Goal: Book appointment/travel/reservation

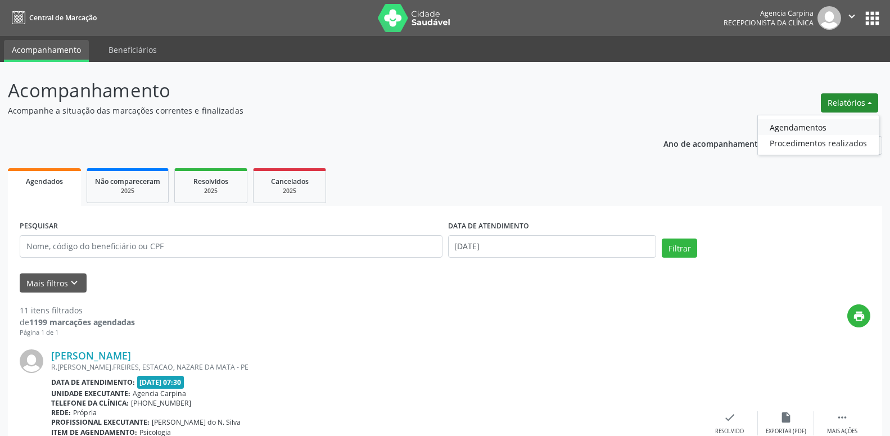
click at [829, 125] on link "Agendamentos" at bounding box center [818, 127] width 121 height 16
select select "7"
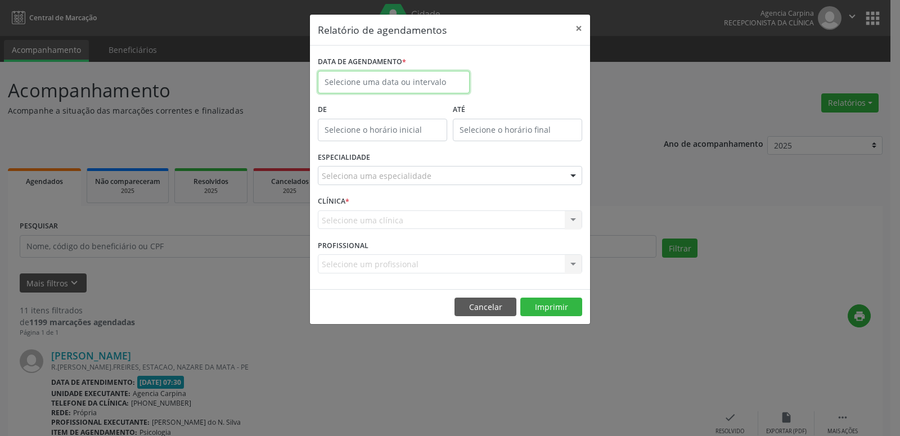
click at [444, 76] on input "text" at bounding box center [394, 82] width 152 height 22
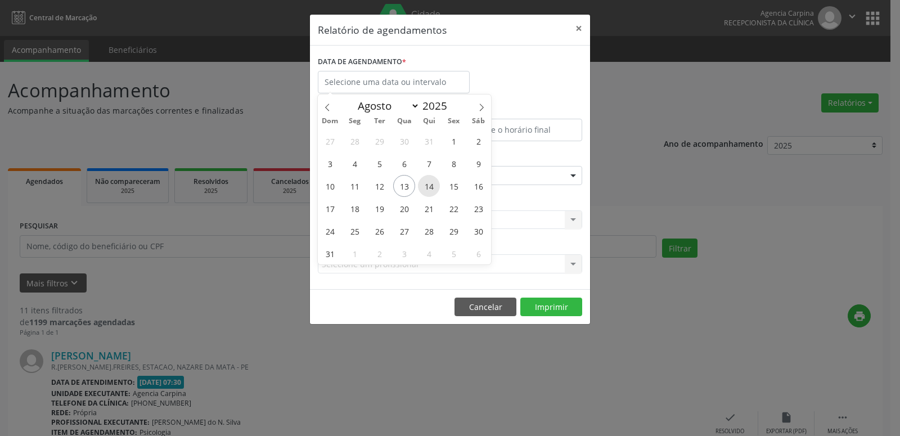
click at [432, 187] on span "14" at bounding box center [429, 186] width 22 height 22
type input "[DATE]"
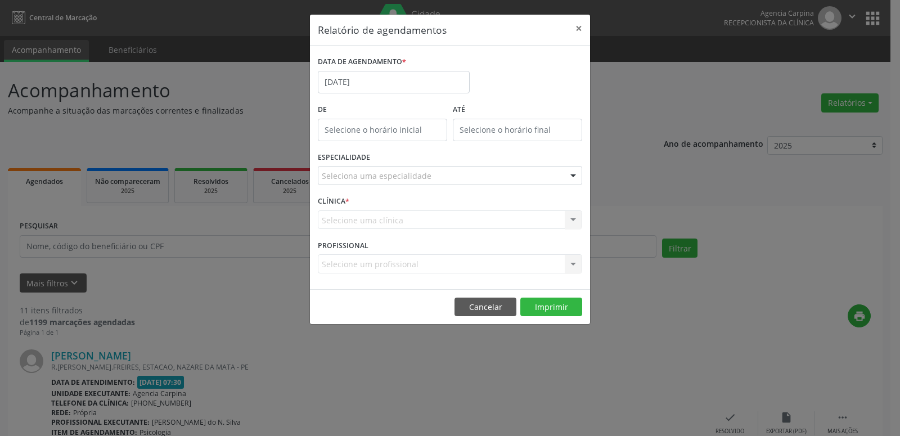
click at [572, 172] on div at bounding box center [573, 175] width 17 height 19
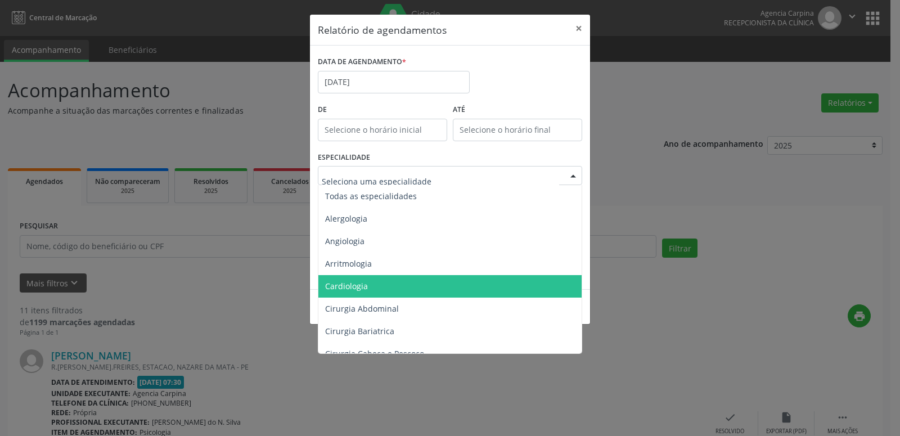
click at [413, 280] on span "Cardiologia" at bounding box center [450, 286] width 265 height 22
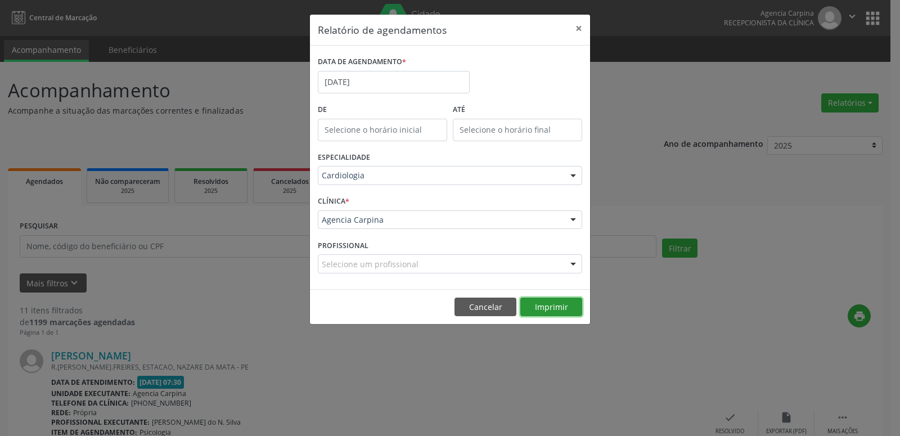
click at [560, 308] on button "Imprimir" at bounding box center [551, 306] width 62 height 19
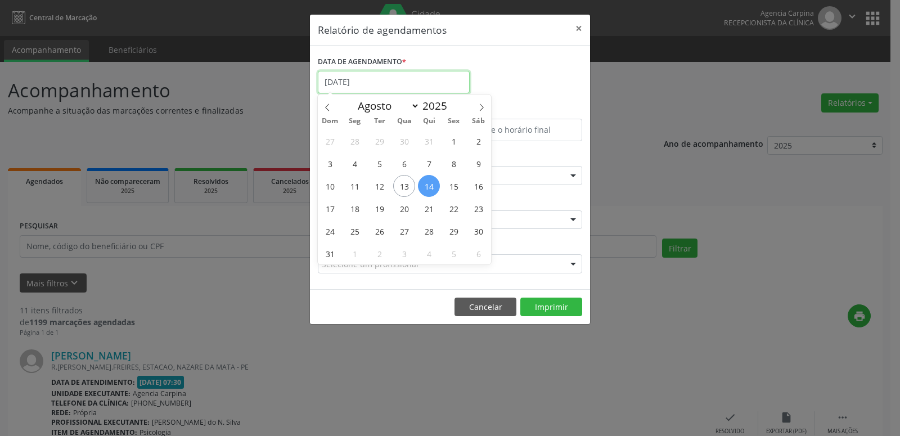
click at [390, 80] on input "[DATE]" at bounding box center [394, 82] width 152 height 22
click at [350, 203] on span "18" at bounding box center [355, 208] width 22 height 22
type input "[DATE]"
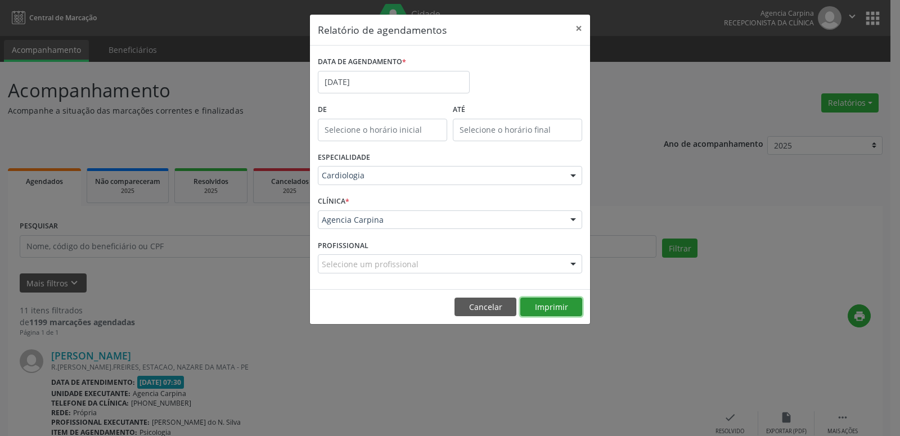
click at [542, 300] on button "Imprimir" at bounding box center [551, 306] width 62 height 19
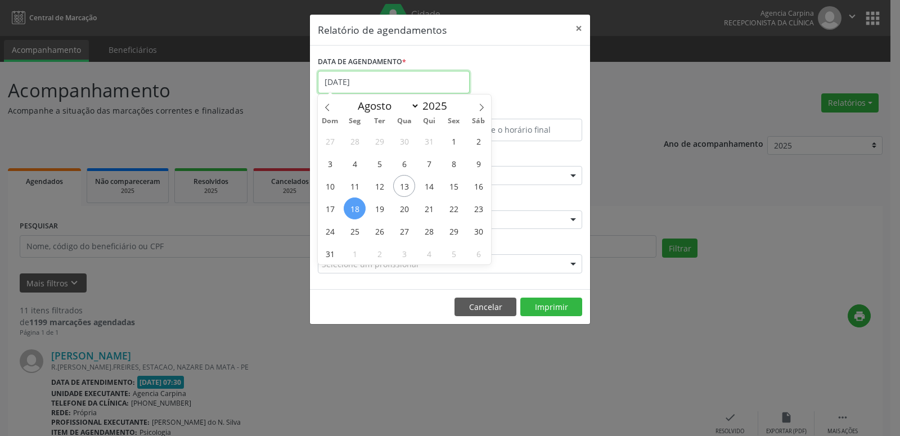
click at [381, 79] on input "[DATE]" at bounding box center [394, 82] width 152 height 22
click at [432, 210] on span "21" at bounding box center [429, 208] width 22 height 22
type input "[DATE]"
click at [432, 210] on span "21" at bounding box center [429, 208] width 22 height 22
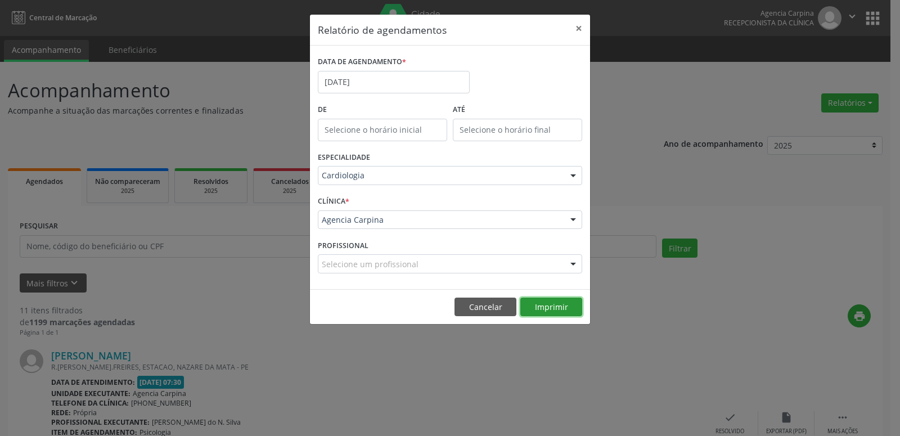
click at [554, 306] on button "Imprimir" at bounding box center [551, 306] width 62 height 19
click at [360, 79] on input "[DATE]" at bounding box center [394, 82] width 152 height 22
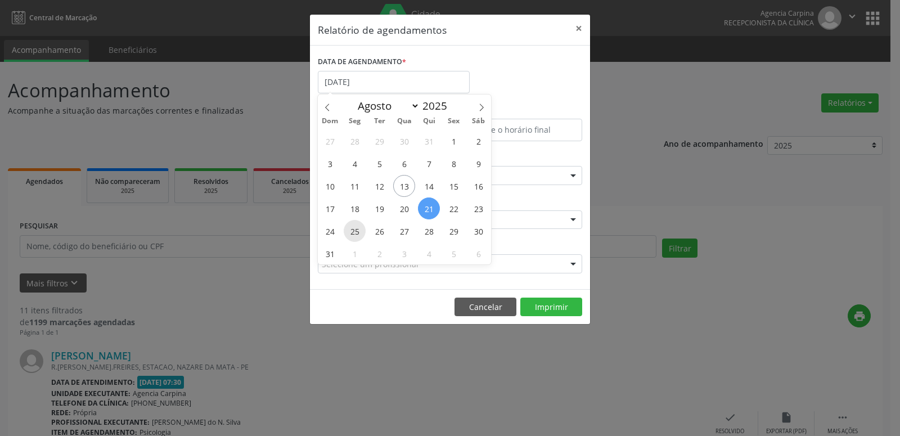
click at [353, 231] on span "25" at bounding box center [355, 231] width 22 height 22
type input "[DATE]"
click at [353, 231] on span "25" at bounding box center [355, 231] width 22 height 22
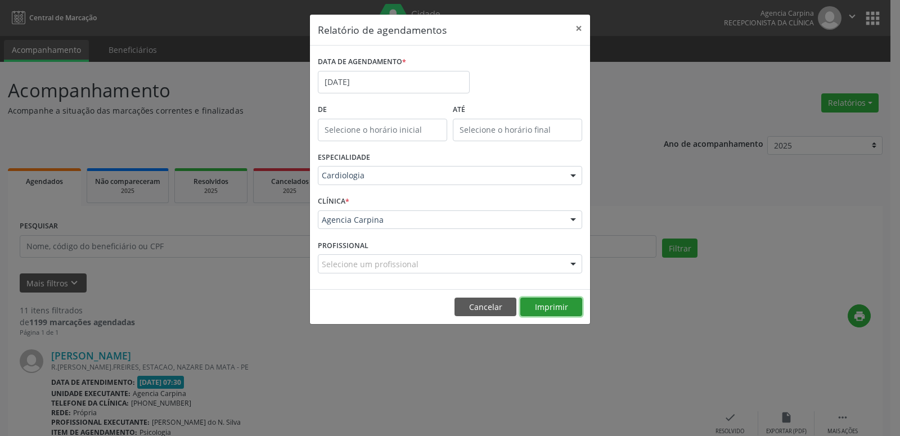
click at [545, 308] on button "Imprimir" at bounding box center [551, 306] width 62 height 19
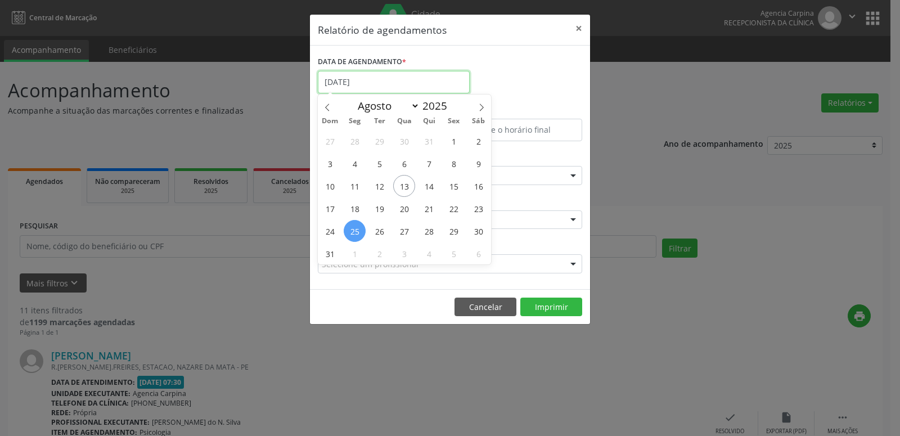
click at [394, 84] on input "[DATE]" at bounding box center [394, 82] width 152 height 22
click at [457, 229] on span "29" at bounding box center [454, 231] width 22 height 22
type input "[DATE]"
click at [457, 229] on span "29" at bounding box center [454, 231] width 22 height 22
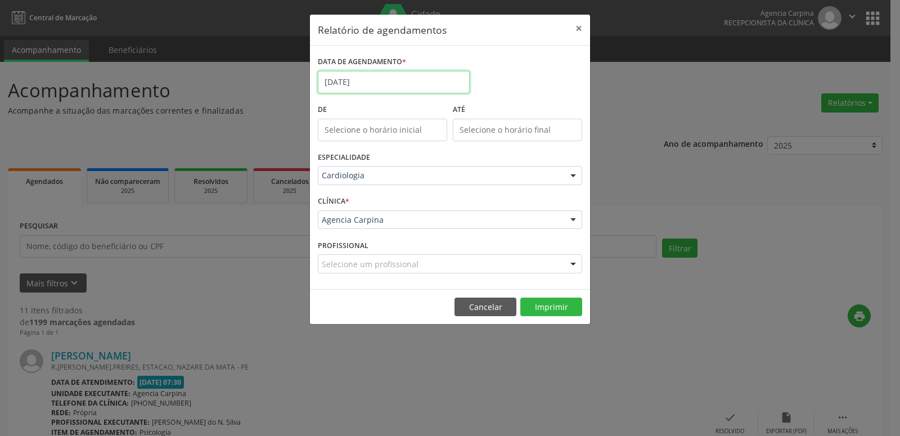
click at [371, 85] on input "[DATE]" at bounding box center [394, 82] width 152 height 22
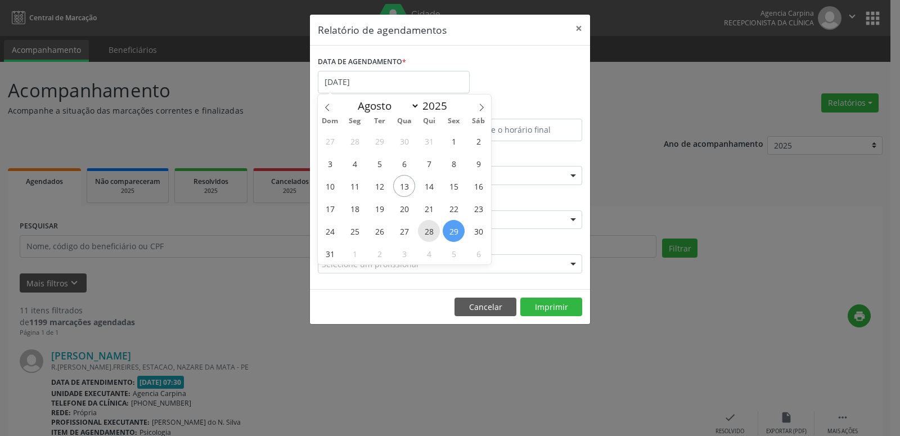
click at [431, 232] on span "28" at bounding box center [429, 231] width 22 height 22
type input "[DATE]"
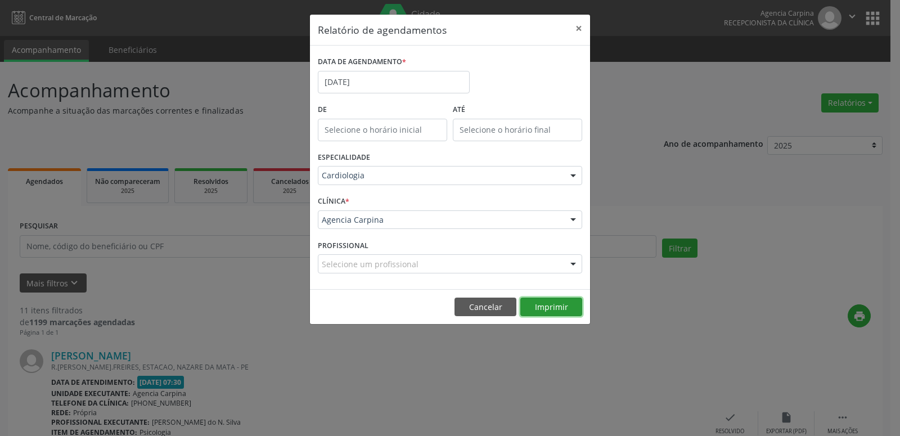
click at [561, 308] on button "Imprimir" at bounding box center [551, 306] width 62 height 19
click at [328, 74] on input "[DATE]" at bounding box center [394, 82] width 152 height 22
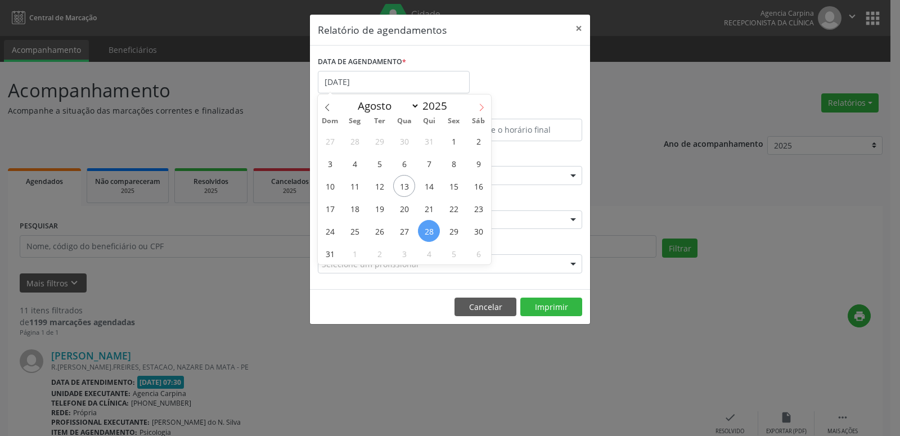
click at [480, 105] on icon at bounding box center [482, 106] width 4 height 7
select select "8"
click at [357, 139] on span "1" at bounding box center [355, 141] width 22 height 22
type input "[DATE]"
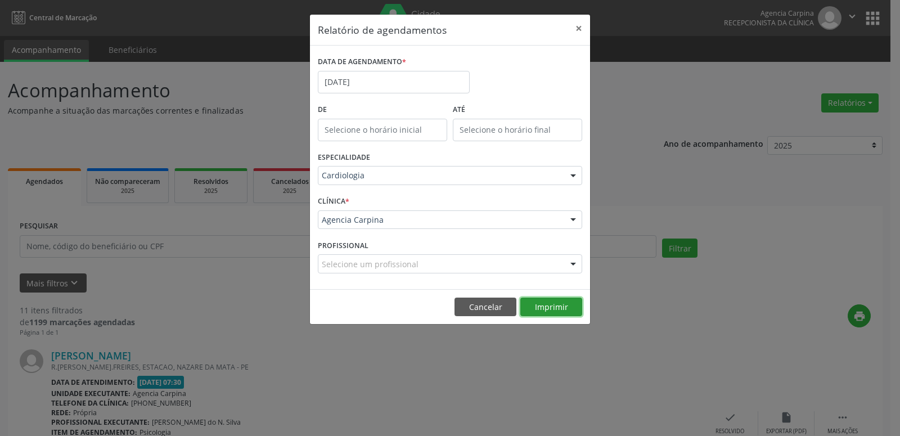
click at [533, 304] on button "Imprimir" at bounding box center [551, 306] width 62 height 19
